Goal: Complete application form

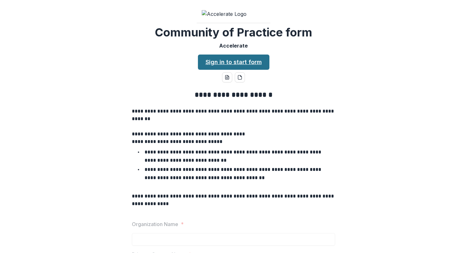
click at [234, 70] on link "Sign in to start form" at bounding box center [233, 62] width 71 height 15
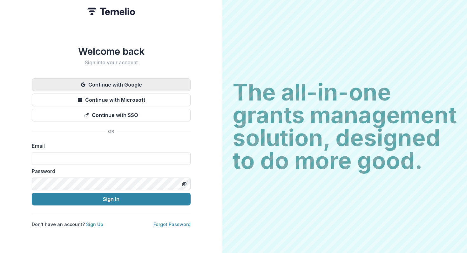
click at [115, 82] on button "Continue with Google" at bounding box center [111, 84] width 159 height 13
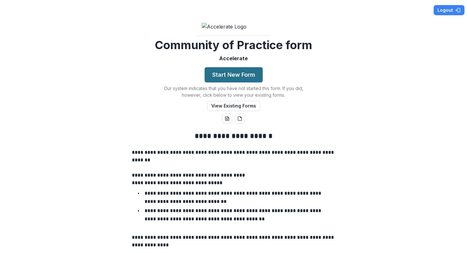
click at [246, 83] on button "Start New Form" at bounding box center [233, 74] width 58 height 15
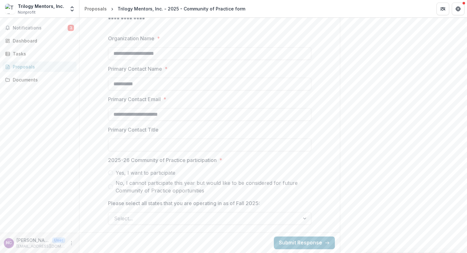
scroll to position [272, 0]
click at [174, 147] on input "Primary Contact Title" at bounding box center [209, 145] width 203 height 13
type input "**********"
click at [110, 174] on span at bounding box center [110, 172] width 5 height 5
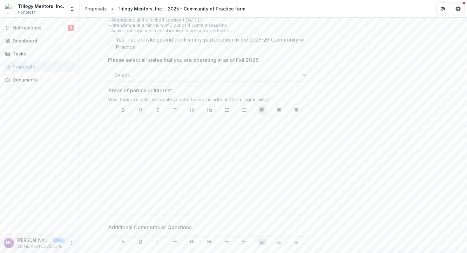
scroll to position [429, 0]
click at [302, 84] on div at bounding box center [304, 78] width 11 height 12
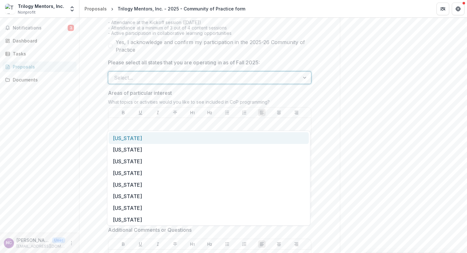
click at [285, 138] on div "[US_STATE]" at bounding box center [209, 138] width 200 height 12
click at [281, 83] on div "[US_STATE]" at bounding box center [197, 78] width 178 height 10
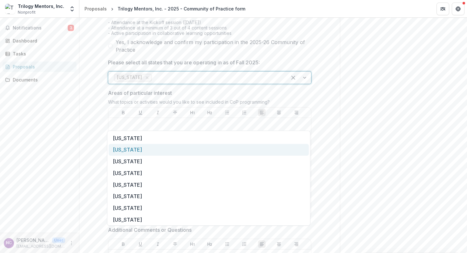
click at [261, 152] on div "[US_STATE]" at bounding box center [209, 150] width 200 height 12
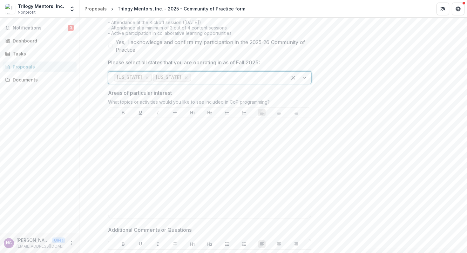
click at [260, 82] on div at bounding box center [236, 77] width 89 height 9
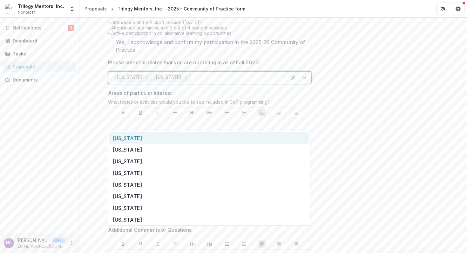
click at [239, 141] on div "[US_STATE]" at bounding box center [209, 138] width 200 height 12
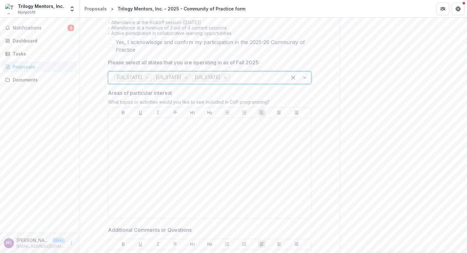
click at [258, 82] on div at bounding box center [256, 77] width 50 height 9
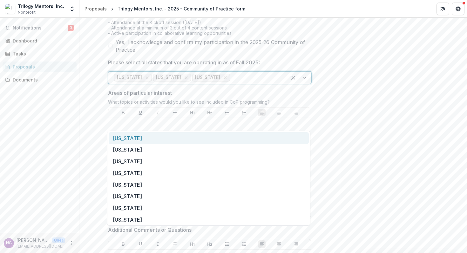
click at [247, 142] on div "[US_STATE]" at bounding box center [209, 138] width 200 height 12
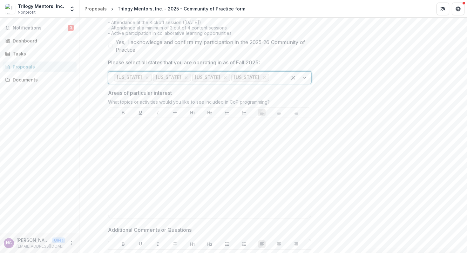
click at [270, 82] on div at bounding box center [275, 77] width 11 height 9
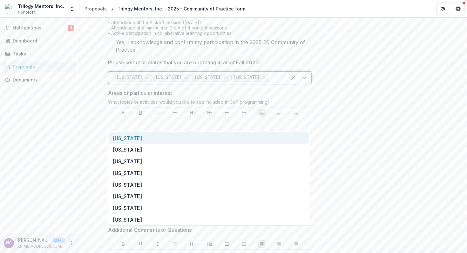
click at [253, 139] on div "[US_STATE]" at bounding box center [209, 138] width 200 height 12
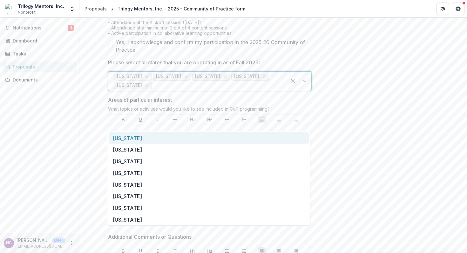
click at [278, 90] on div at bounding box center [217, 85] width 128 height 9
click at [255, 139] on div "[US_STATE]" at bounding box center [209, 138] width 200 height 12
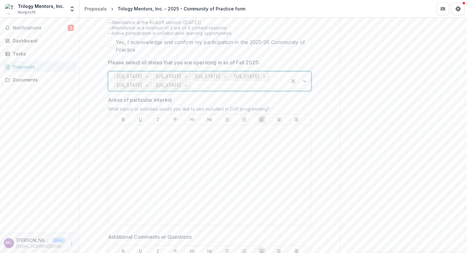
click at [263, 90] on div at bounding box center [236, 85] width 89 height 9
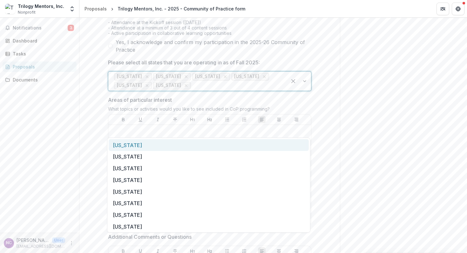
click at [220, 147] on div "[US_STATE]" at bounding box center [209, 145] width 200 height 12
click at [231, 90] on div at bounding box center [256, 85] width 50 height 9
click at [198, 148] on div "[US_STATE]" at bounding box center [209, 145] width 200 height 12
click at [270, 90] on div at bounding box center [275, 85] width 11 height 9
click at [210, 147] on div "[US_STATE]" at bounding box center [209, 145] width 200 height 12
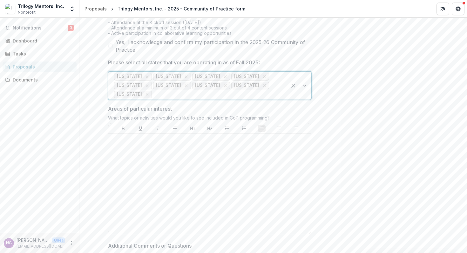
click at [281, 100] on div "[US_STATE] [US_STATE] [US_STATE] [US_STATE] [US_STATE] [US_STATE] [US_STATE] [U…" at bounding box center [197, 86] width 178 height 28
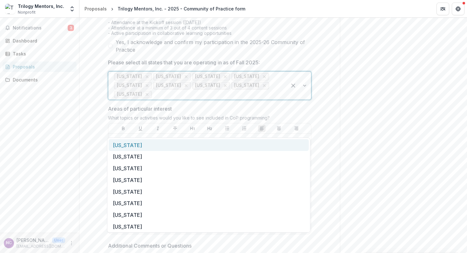
click at [254, 143] on div "[US_STATE]" at bounding box center [209, 145] width 200 height 12
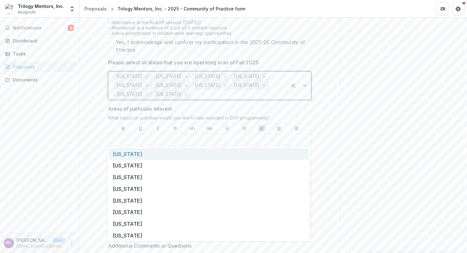
click at [270, 99] on div at bounding box center [236, 94] width 89 height 9
click at [173, 156] on div "[US_STATE]" at bounding box center [209, 154] width 200 height 12
click at [231, 99] on div at bounding box center [256, 94] width 50 height 9
click at [180, 157] on div "[US_STATE]" at bounding box center [209, 154] width 200 height 12
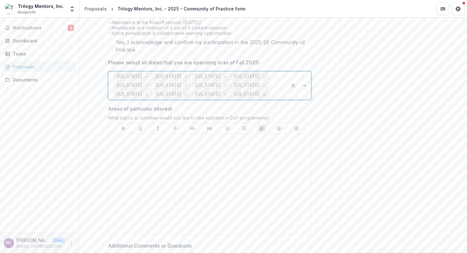
click at [263, 96] on icon "Remove Hawaii" at bounding box center [264, 94] width 3 height 3
click at [231, 99] on div at bounding box center [256, 94] width 50 height 9
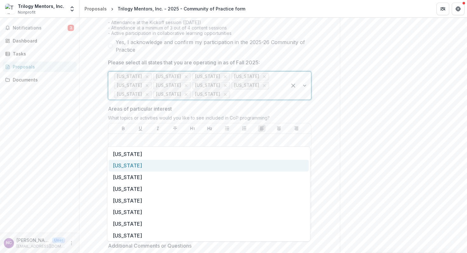
click at [171, 169] on div "[US_STATE]" at bounding box center [209, 166] width 200 height 12
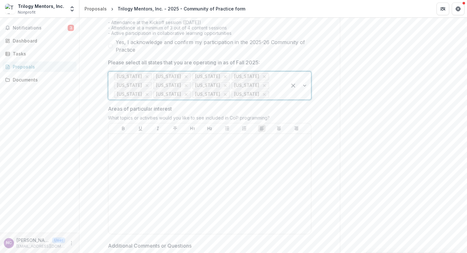
click at [270, 99] on div at bounding box center [275, 94] width 11 height 9
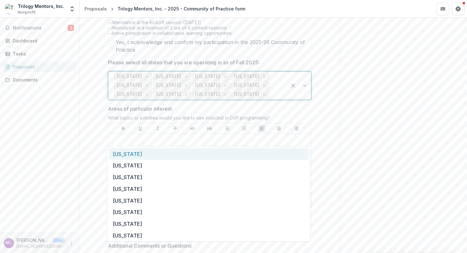
click at [192, 156] on div "[US_STATE]" at bounding box center [209, 154] width 200 height 12
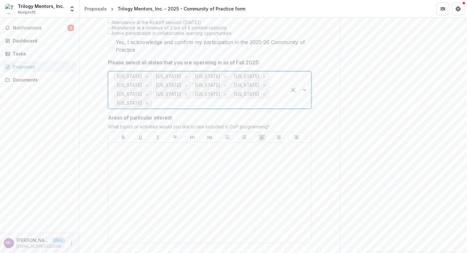
click at [149, 105] on icon "Remove Hawaii" at bounding box center [147, 103] width 3 height 3
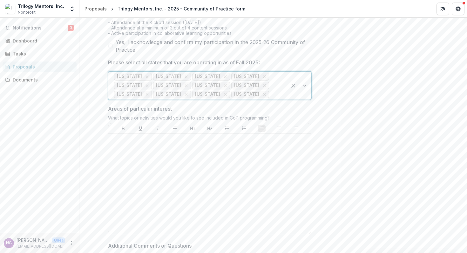
click at [270, 99] on div at bounding box center [275, 94] width 11 height 9
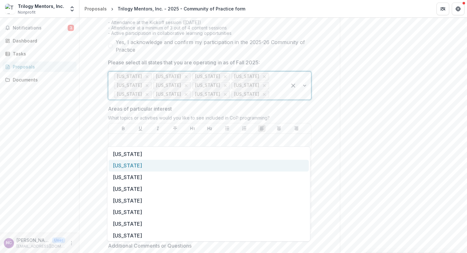
click at [201, 170] on div "[US_STATE]" at bounding box center [209, 166] width 200 height 12
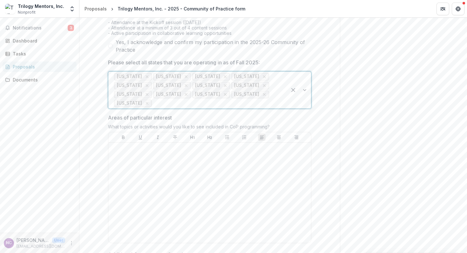
click at [241, 108] on div at bounding box center [217, 103] width 128 height 9
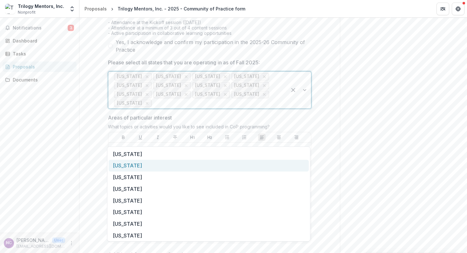
click at [219, 167] on div "[US_STATE]" at bounding box center [209, 166] width 200 height 12
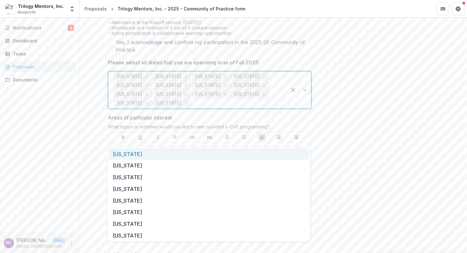
click at [270, 108] on div at bounding box center [236, 103] width 89 height 9
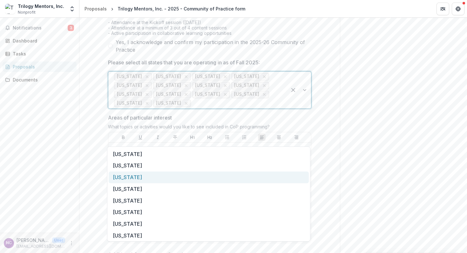
click at [245, 177] on div "[US_STATE]" at bounding box center [209, 178] width 200 height 12
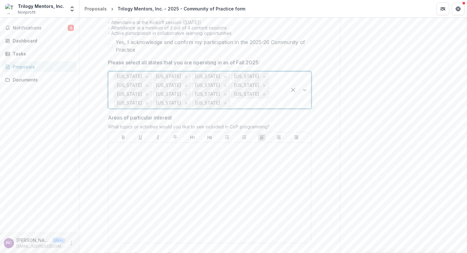
click at [278, 109] on div "[US_STATE] [US_STATE] [US_STATE] [US_STATE] [US_STATE] [US_STATE] [US_STATE] [U…" at bounding box center [197, 90] width 178 height 37
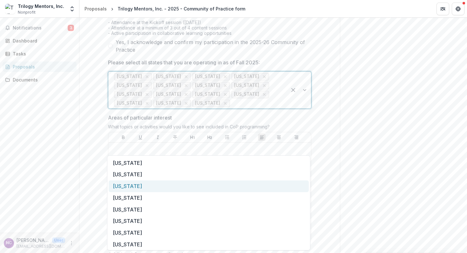
click at [221, 189] on div "[US_STATE]" at bounding box center [209, 187] width 200 height 12
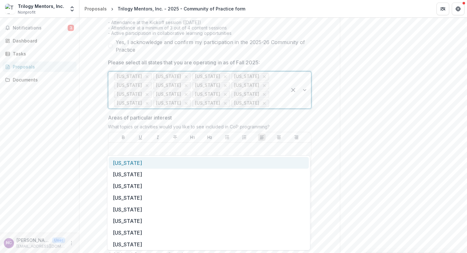
click at [270, 108] on div at bounding box center [275, 103] width 11 height 9
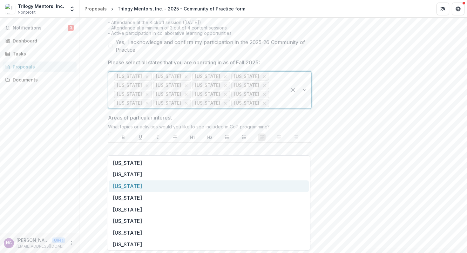
click at [213, 189] on div "[US_STATE]" at bounding box center [209, 187] width 200 height 12
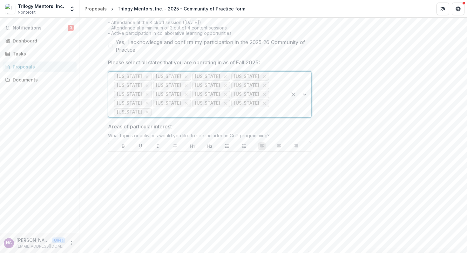
click at [226, 117] on div at bounding box center [217, 112] width 128 height 9
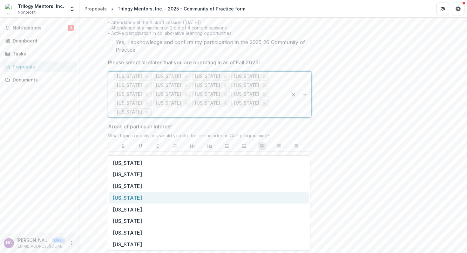
click at [209, 199] on div "[US_STATE]" at bounding box center [209, 198] width 200 height 12
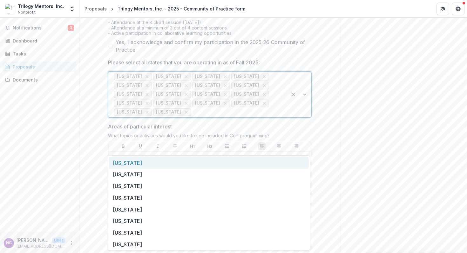
click at [259, 117] on div at bounding box center [236, 112] width 89 height 9
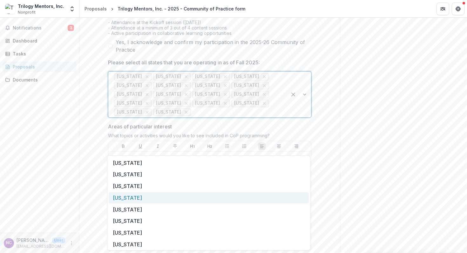
click at [237, 196] on div "[US_STATE]" at bounding box center [209, 198] width 200 height 12
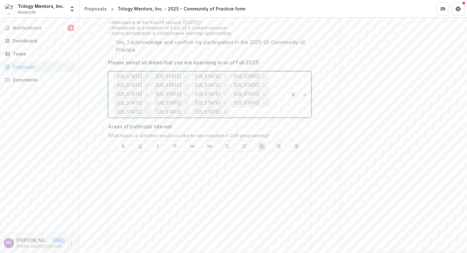
click at [259, 117] on div at bounding box center [256, 112] width 50 height 9
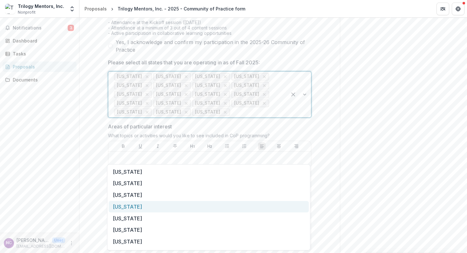
click at [229, 211] on div "[US_STATE]" at bounding box center [209, 207] width 200 height 12
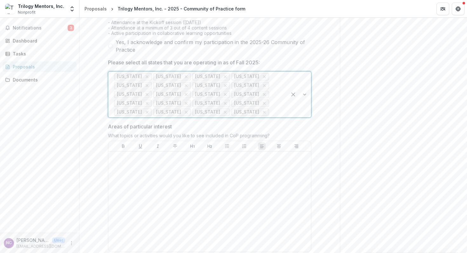
click at [270, 117] on div at bounding box center [275, 112] width 11 height 9
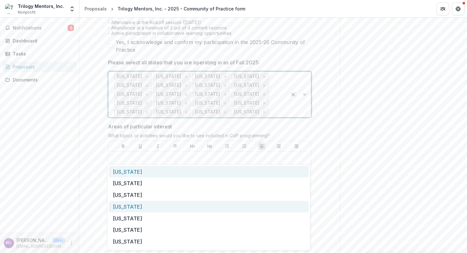
click at [227, 208] on div "[US_STATE]" at bounding box center [209, 207] width 200 height 12
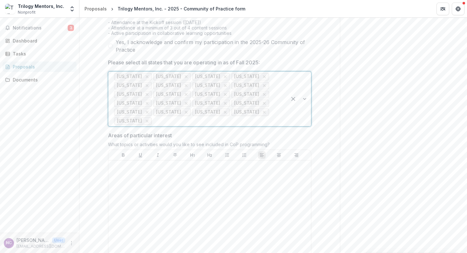
click at [247, 126] on div at bounding box center [217, 121] width 128 height 9
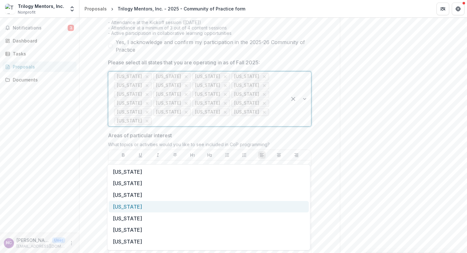
click at [227, 204] on div "[US_STATE]" at bounding box center [209, 207] width 200 height 12
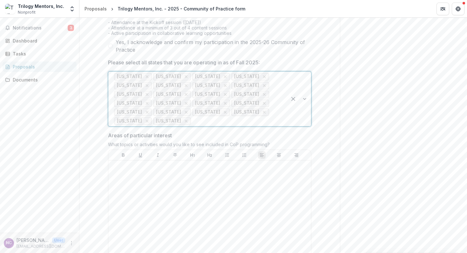
click at [269, 126] on div at bounding box center [236, 121] width 89 height 9
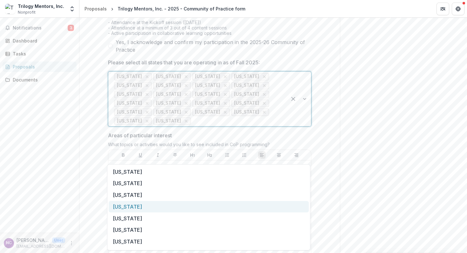
click at [241, 203] on div "[US_STATE]" at bounding box center [209, 207] width 200 height 12
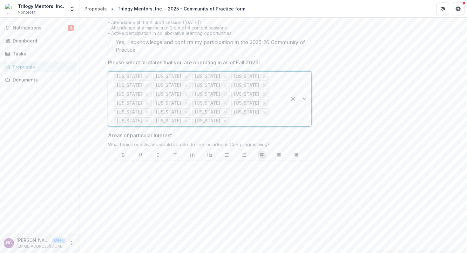
click at [262, 126] on div at bounding box center [256, 121] width 50 height 9
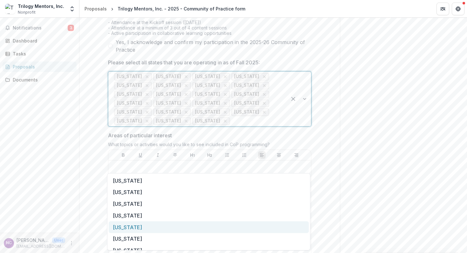
click at [236, 225] on div "[US_STATE]" at bounding box center [209, 228] width 200 height 12
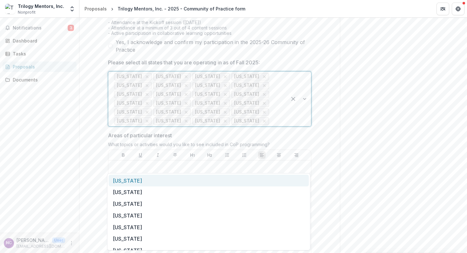
click at [231, 126] on div "[US_STATE] [US_STATE] [US_STATE] [US_STATE] [US_STATE] [US_STATE] [US_STATE] [U…" at bounding box center [197, 99] width 178 height 55
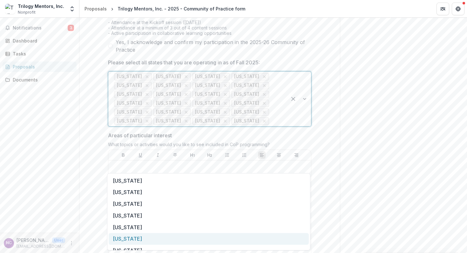
click at [214, 234] on div "[US_STATE]" at bounding box center [209, 239] width 200 height 12
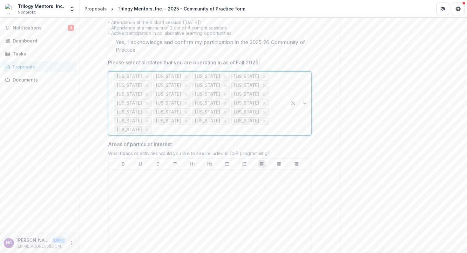
click at [237, 135] on div at bounding box center [217, 130] width 128 height 9
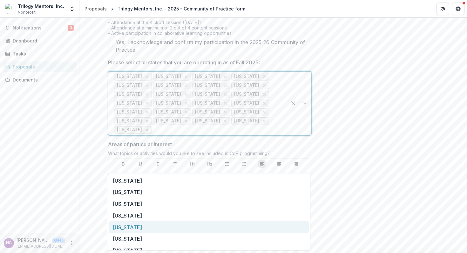
click at [205, 228] on div "[US_STATE]" at bounding box center [209, 228] width 200 height 12
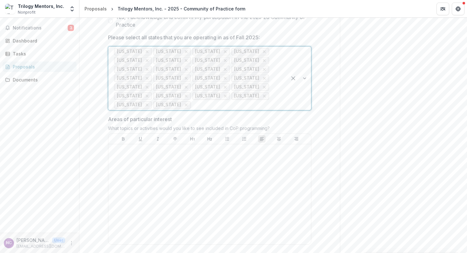
scroll to position [476, 0]
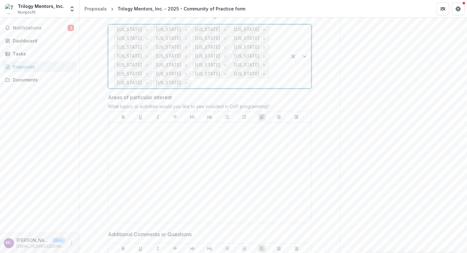
click at [268, 88] on div at bounding box center [236, 83] width 89 height 9
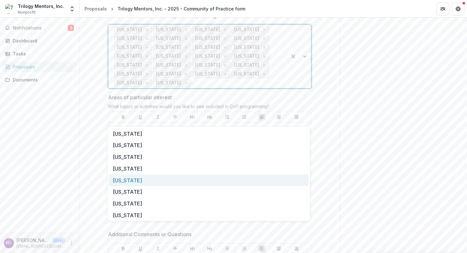
click at [248, 177] on div "[US_STATE]" at bounding box center [209, 181] width 200 height 12
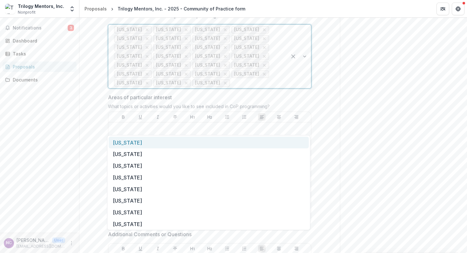
click at [265, 88] on div "[US_STATE] [US_STATE] [US_STATE] [US_STATE] [US_STATE] [US_STATE] [US_STATE] [U…" at bounding box center [197, 56] width 178 height 63
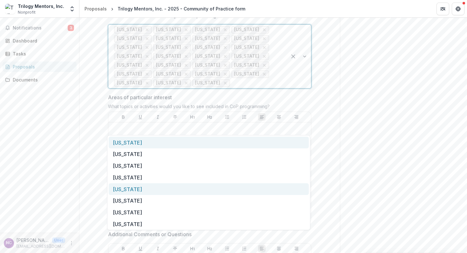
click at [238, 191] on div "[US_STATE]" at bounding box center [209, 189] width 200 height 12
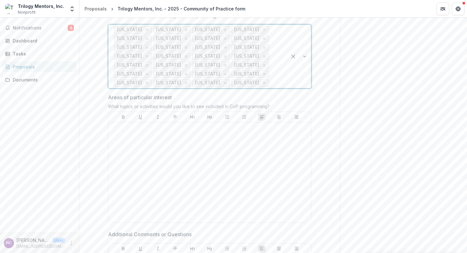
click at [270, 88] on div at bounding box center [275, 83] width 11 height 9
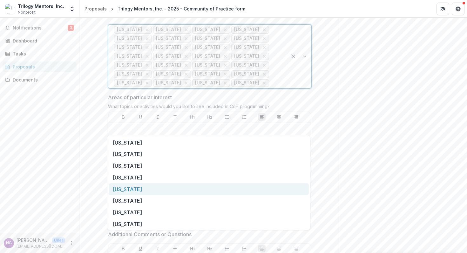
click at [222, 189] on div "[US_STATE]" at bounding box center [209, 189] width 200 height 12
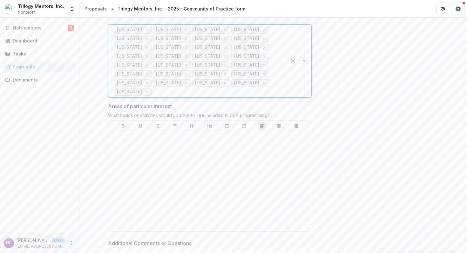
click at [242, 96] on div at bounding box center [217, 92] width 128 height 9
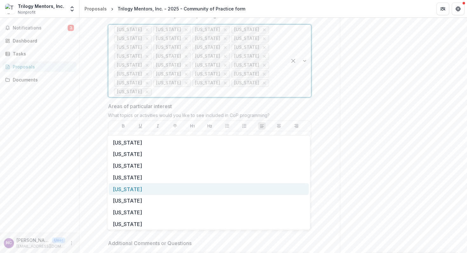
click at [221, 187] on div "[US_STATE]" at bounding box center [209, 189] width 200 height 12
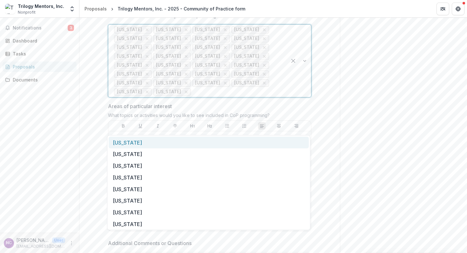
click at [280, 96] on div at bounding box center [236, 92] width 89 height 9
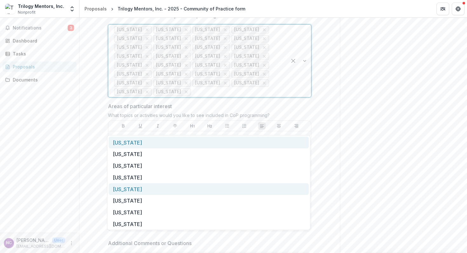
click at [251, 195] on div "[US_STATE]" at bounding box center [209, 189] width 200 height 12
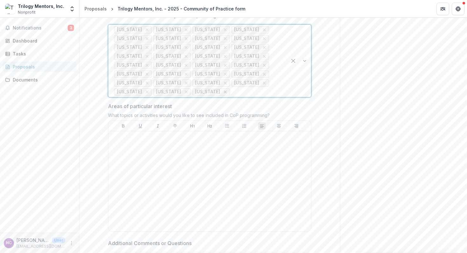
click at [222, 95] on icon "Remove North Dakota" at bounding box center [224, 92] width 5 height 5
click at [279, 96] on div at bounding box center [236, 92] width 89 height 9
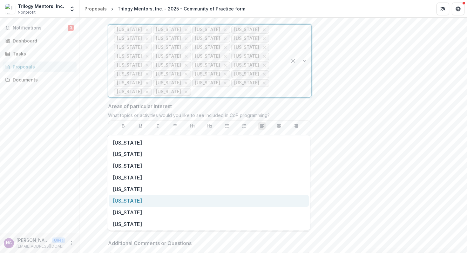
click at [251, 198] on div "[US_STATE]" at bounding box center [209, 201] width 200 height 12
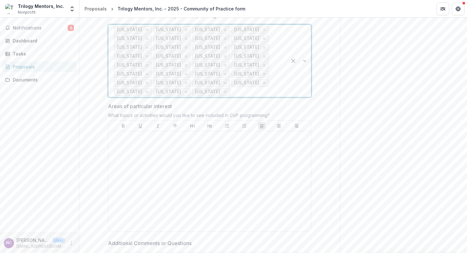
click at [275, 96] on div at bounding box center [256, 92] width 50 height 9
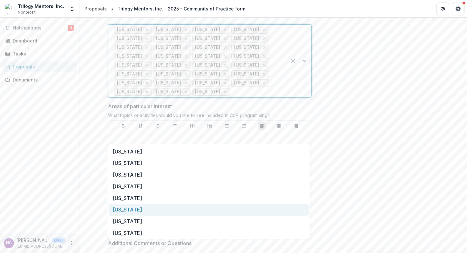
click at [256, 207] on div "[US_STATE]" at bounding box center [209, 210] width 200 height 12
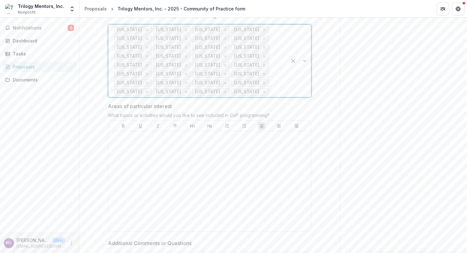
click at [270, 96] on div at bounding box center [275, 92] width 11 height 9
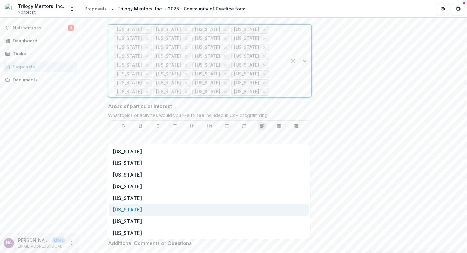
click at [217, 210] on div "[US_STATE]" at bounding box center [209, 210] width 200 height 12
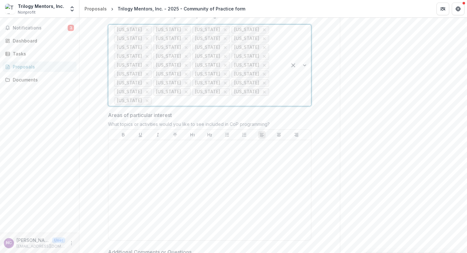
click at [235, 105] on div at bounding box center [217, 100] width 128 height 9
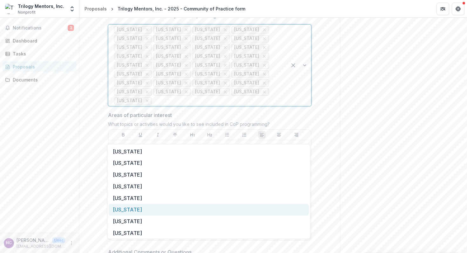
click at [210, 212] on div "[US_STATE]" at bounding box center [209, 210] width 200 height 12
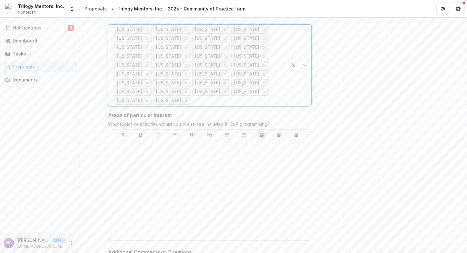
click at [259, 105] on div at bounding box center [236, 100] width 89 height 9
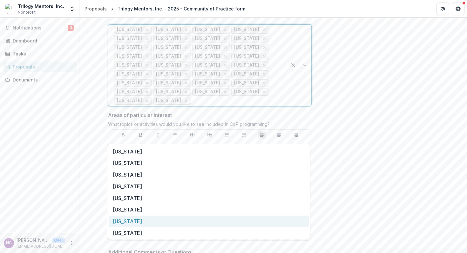
click at [230, 221] on div "[US_STATE]" at bounding box center [209, 222] width 200 height 12
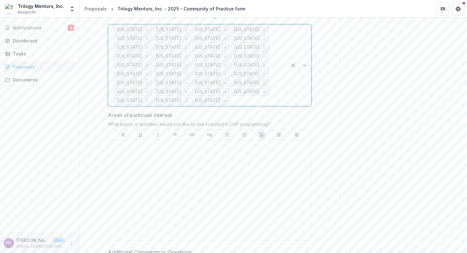
click at [263, 105] on div at bounding box center [256, 100] width 50 height 9
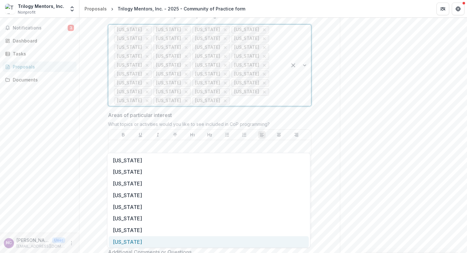
click at [229, 241] on div "[US_STATE]" at bounding box center [209, 242] width 200 height 12
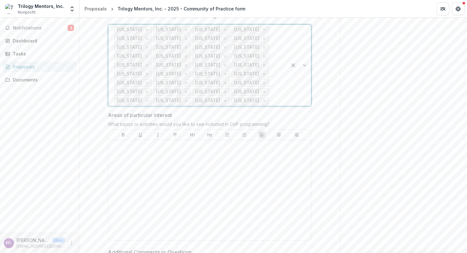
click at [270, 105] on div at bounding box center [275, 100] width 11 height 9
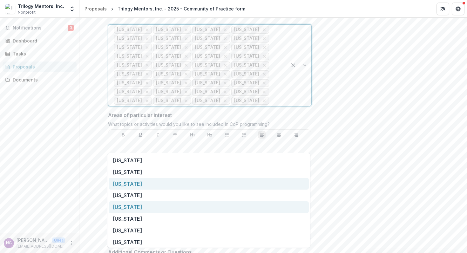
scroll to position [26, 0]
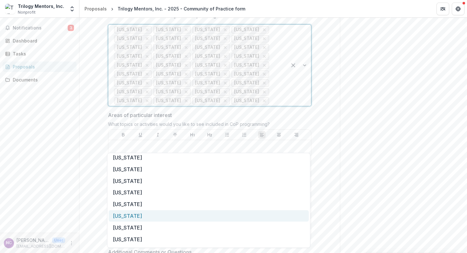
click at [196, 220] on div "[US_STATE]" at bounding box center [209, 216] width 200 height 12
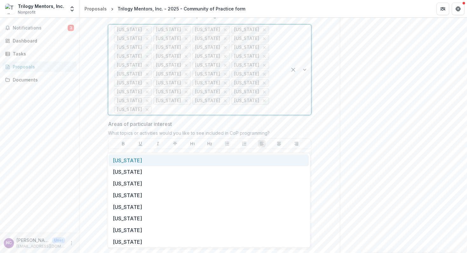
click at [244, 114] on div at bounding box center [217, 109] width 128 height 9
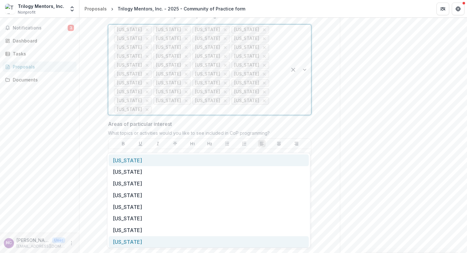
click at [216, 241] on div "[US_STATE]" at bounding box center [209, 242] width 200 height 12
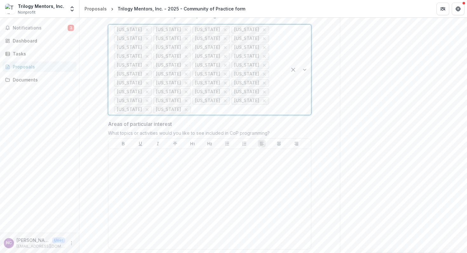
click at [264, 114] on div at bounding box center [236, 109] width 89 height 9
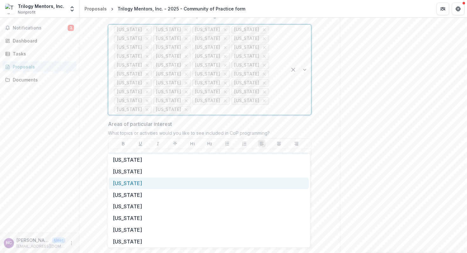
scroll to position [15, 0]
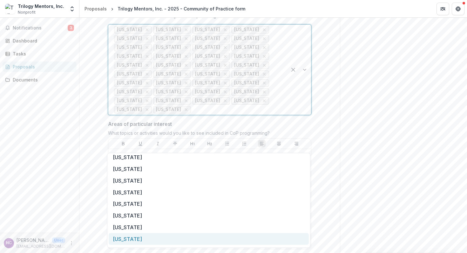
click at [216, 239] on div "[US_STATE]" at bounding box center [209, 239] width 200 height 12
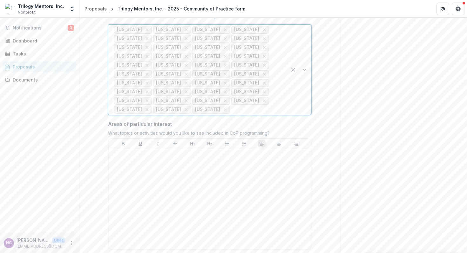
click at [282, 115] on div "[US_STATE] [US_STATE] [US_STATE] [US_STATE] [US_STATE] [US_STATE] [US_STATE] [U…" at bounding box center [197, 70] width 178 height 90
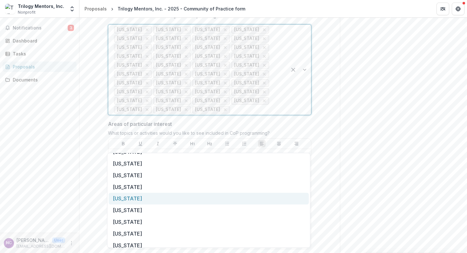
scroll to position [27, 0]
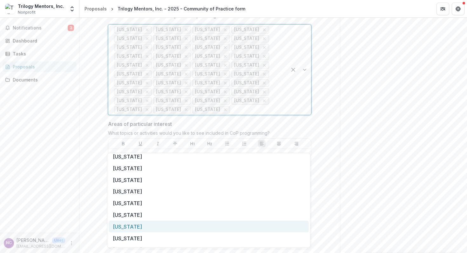
click at [231, 225] on div "[US_STATE]" at bounding box center [209, 227] width 200 height 12
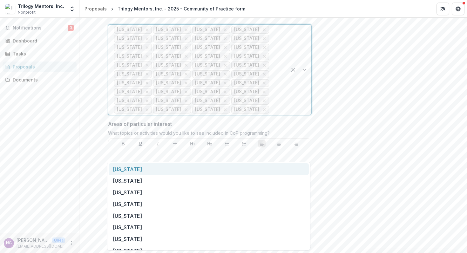
click at [270, 114] on div at bounding box center [275, 109] width 11 height 9
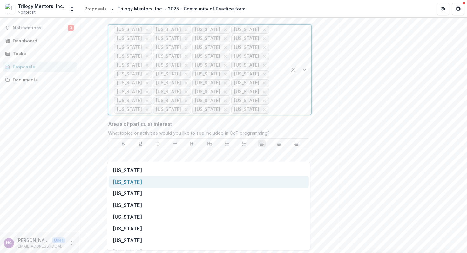
scroll to position [43, 0]
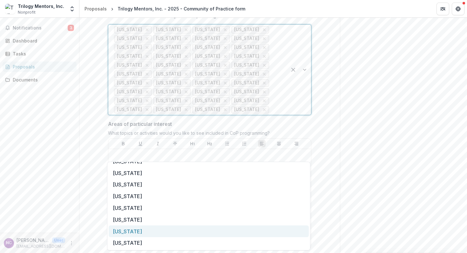
click at [228, 231] on div "[US_STATE]" at bounding box center [209, 232] width 200 height 12
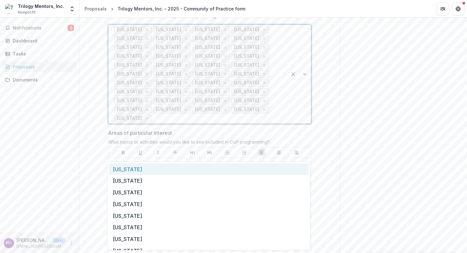
click at [228, 123] on div at bounding box center [217, 118] width 128 height 9
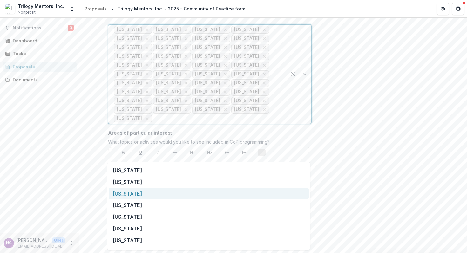
scroll to position [31, 0]
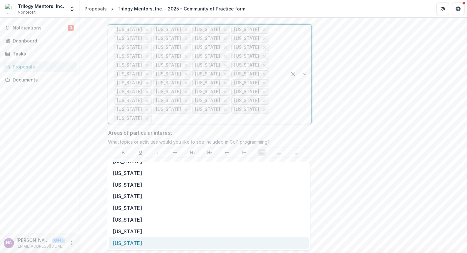
click at [196, 240] on div "[US_STATE]" at bounding box center [209, 243] width 200 height 12
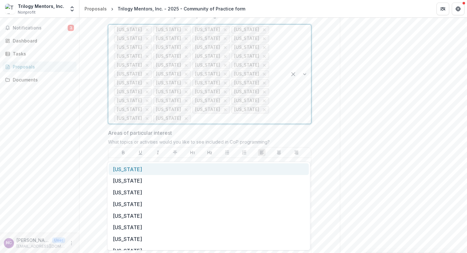
click at [250, 123] on div at bounding box center [236, 118] width 89 height 9
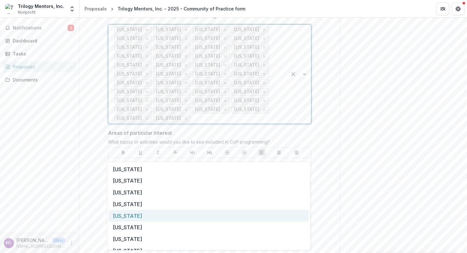
scroll to position [19, 0]
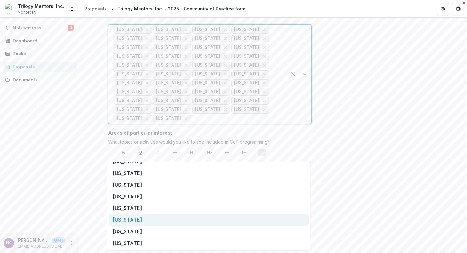
click at [209, 217] on div "[US_STATE]" at bounding box center [209, 220] width 200 height 12
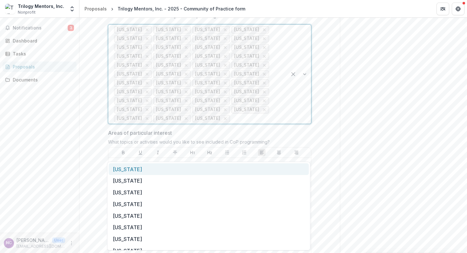
click at [278, 123] on div at bounding box center [256, 118] width 50 height 9
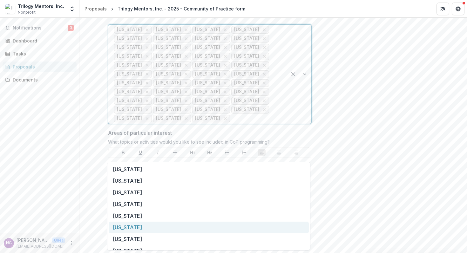
scroll to position [8, 0]
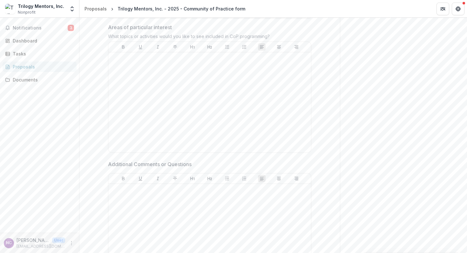
scroll to position [582, 0]
click at [216, 125] on div at bounding box center [209, 101] width 197 height 95
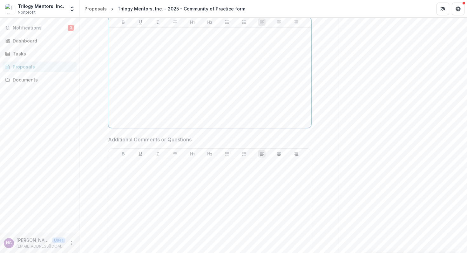
scroll to position [605, 0]
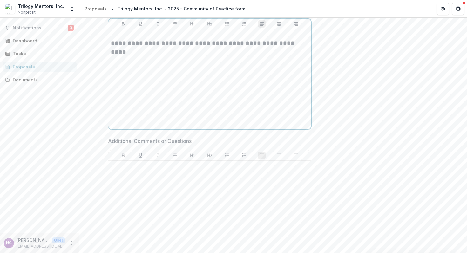
click at [288, 56] on h3 "**********" at bounding box center [209, 48] width 197 height 18
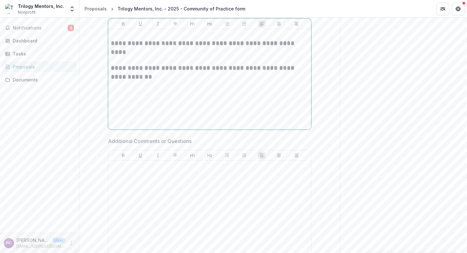
click at [159, 81] on h3 "**********" at bounding box center [209, 72] width 197 height 18
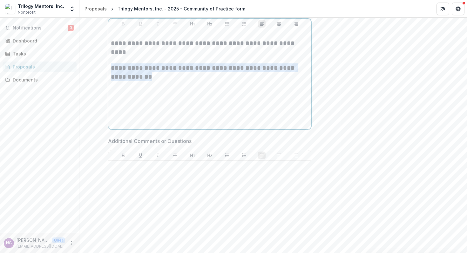
click at [159, 81] on h3 "**********" at bounding box center [209, 72] width 197 height 18
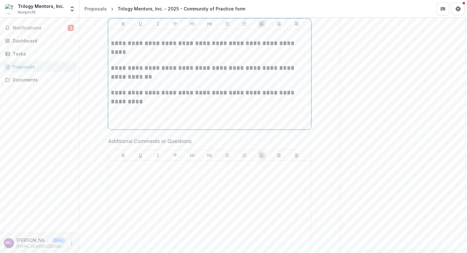
click at [146, 106] on h3 "**********" at bounding box center [209, 97] width 197 height 18
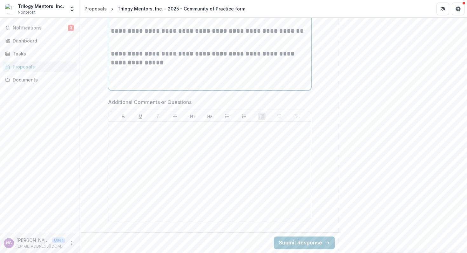
scroll to position [725, 0]
click at [163, 156] on div at bounding box center [209, 171] width 197 height 95
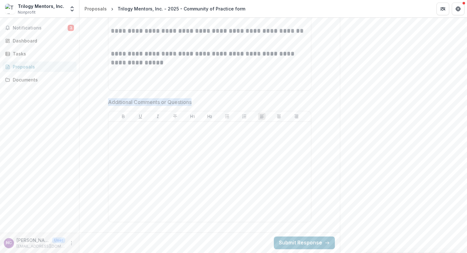
drag, startPoint x: 191, startPoint y: 103, endPoint x: 96, endPoint y: 102, distance: 94.3
copy p "Additional Comments or Questions"
click at [144, 130] on p at bounding box center [209, 127] width 197 height 7
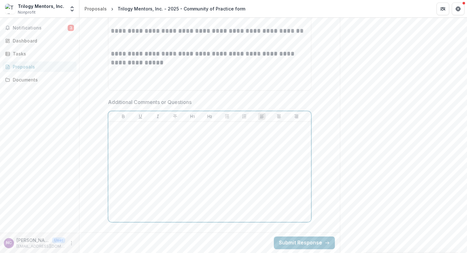
paste div
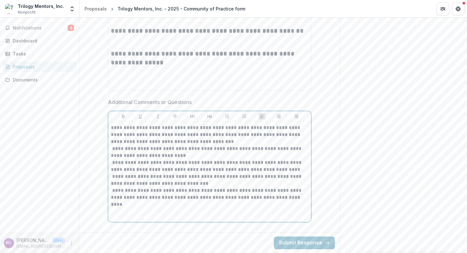
click at [134, 150] on p "**********" at bounding box center [209, 152] width 197 height 14
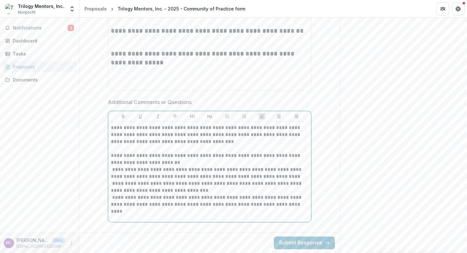
click at [133, 171] on p "**********" at bounding box center [209, 173] width 197 height 14
click at [132, 185] on p "**********" at bounding box center [209, 187] width 197 height 14
click at [133, 200] on p "**********" at bounding box center [209, 204] width 197 height 21
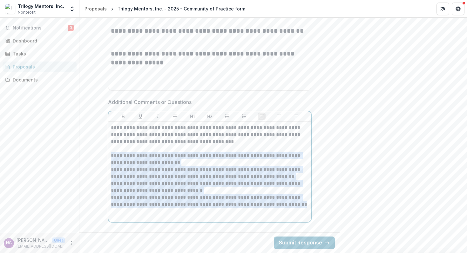
drag, startPoint x: 295, startPoint y: 205, endPoint x: 109, endPoint y: 159, distance: 192.0
click at [109, 159] on div "**********" at bounding box center [209, 172] width 203 height 100
click at [243, 118] on icon "Ordered List" at bounding box center [244, 116] width 5 height 5
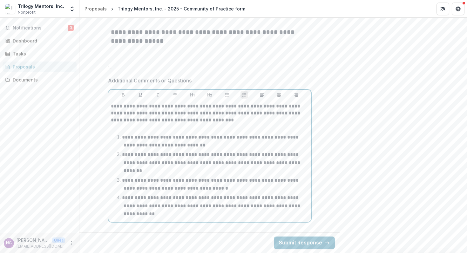
click at [219, 191] on p "**********" at bounding box center [211, 184] width 178 height 13
click at [302, 247] on button "Submit Response" at bounding box center [304, 243] width 61 height 13
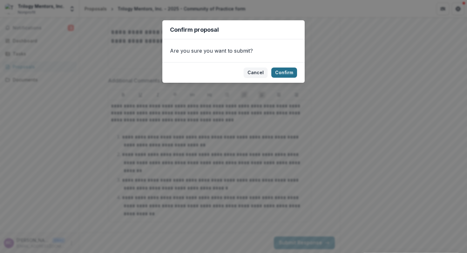
click at [285, 76] on button "Confirm" at bounding box center [284, 73] width 26 height 10
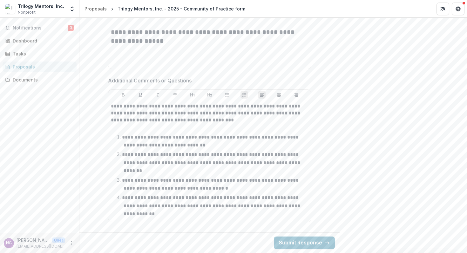
scroll to position [746, 0]
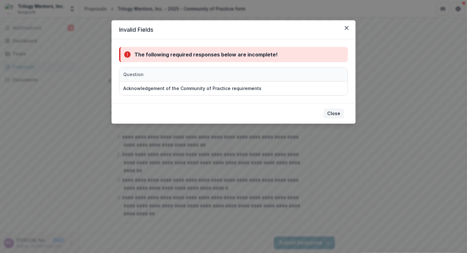
click at [334, 113] on button "Close" at bounding box center [333, 114] width 21 height 10
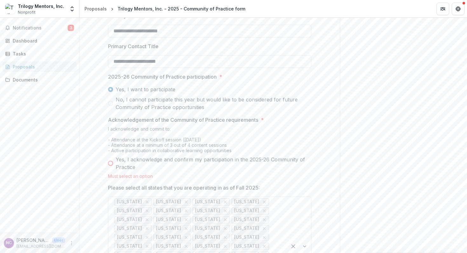
scroll to position [338, 0]
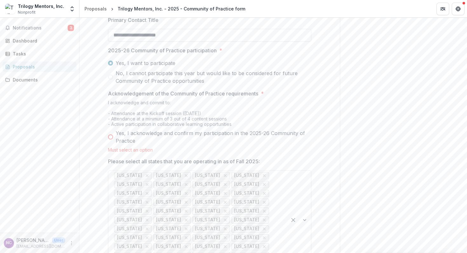
click at [110, 140] on span at bounding box center [110, 137] width 5 height 5
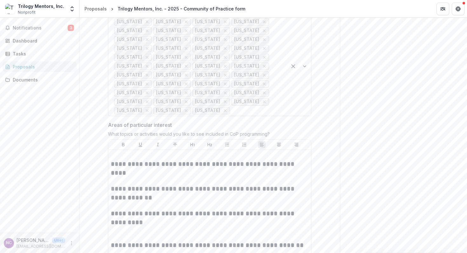
scroll to position [746, 0]
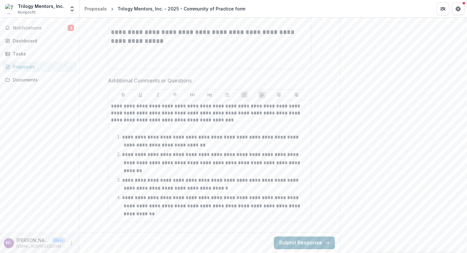
click at [304, 247] on button "Submit Response" at bounding box center [304, 243] width 61 height 13
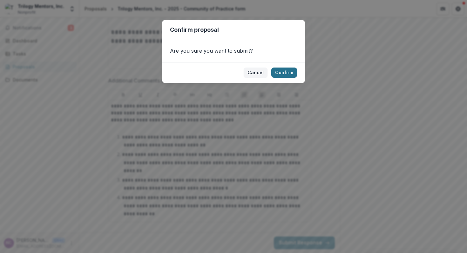
click at [285, 72] on button "Confirm" at bounding box center [284, 73] width 26 height 10
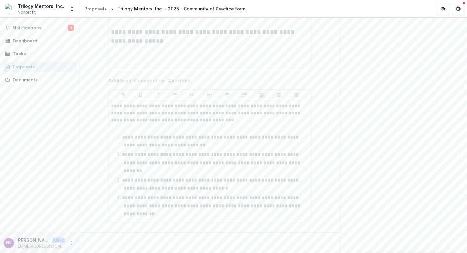
scroll to position [48, 0]
